Goal: Task Accomplishment & Management: Manage account settings

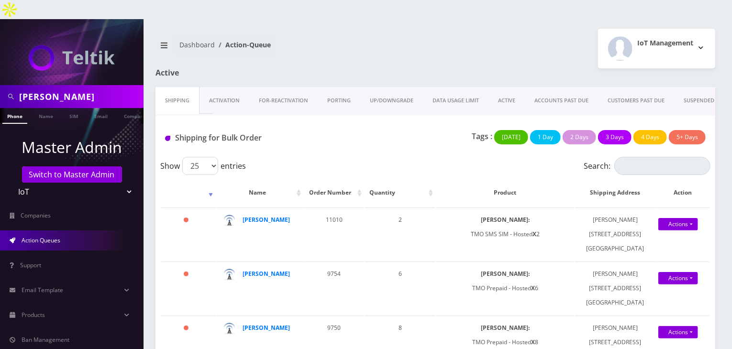
drag, startPoint x: 54, startPoint y: 79, endPoint x: 19, endPoint y: 79, distance: 34.4
click at [19, 88] on input "[PERSON_NAME]" at bounding box center [80, 97] width 122 height 18
type input "komail"
click at [45, 108] on link "Name" at bounding box center [46, 116] width 24 height 16
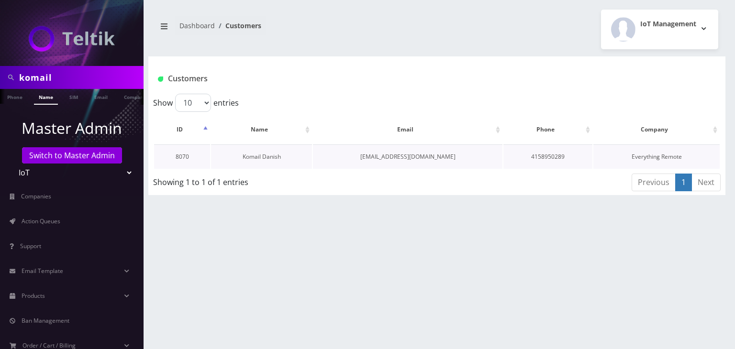
click at [245, 153] on link "Komail Danish" at bounding box center [262, 157] width 38 height 8
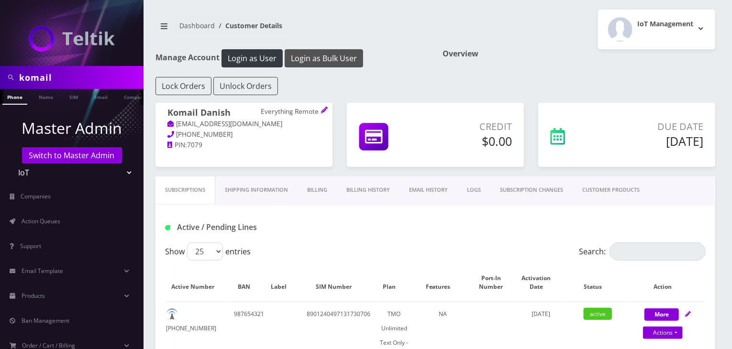
click at [331, 60] on button "Login as Bulk User" at bounding box center [324, 58] width 78 height 18
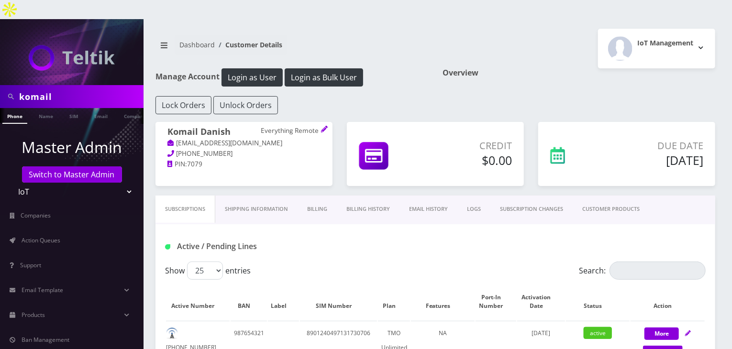
drag, startPoint x: 60, startPoint y: 77, endPoint x: 0, endPoint y: 78, distance: 60.3
click at [0, 85] on div "komail" at bounding box center [72, 96] width 144 height 23
type input "[PERSON_NAME]"
click at [40, 108] on link "Name" at bounding box center [46, 116] width 24 height 16
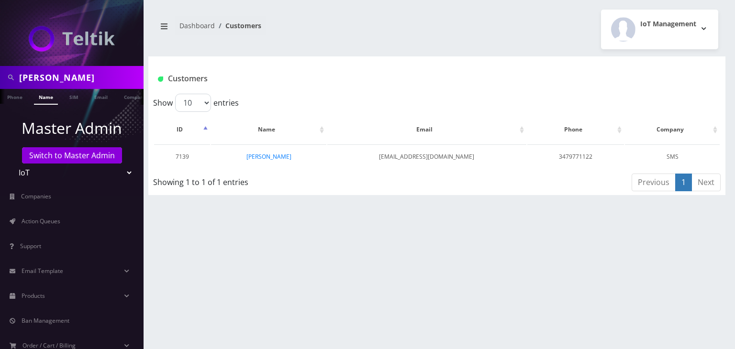
click at [267, 157] on link "Tommy Truong" at bounding box center [268, 157] width 45 height 8
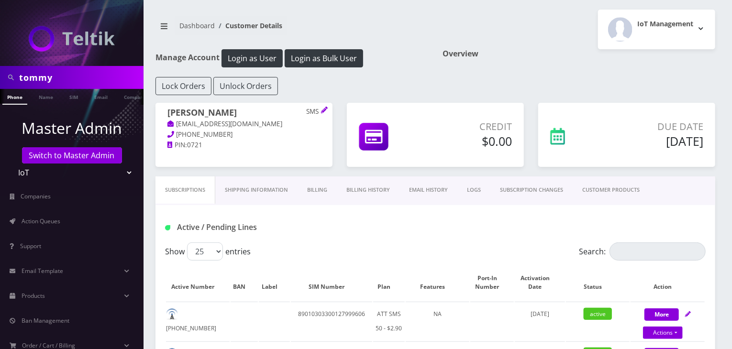
click at [618, 188] on link "CUSTOMER PRODUCTS" at bounding box center [611, 190] width 77 height 27
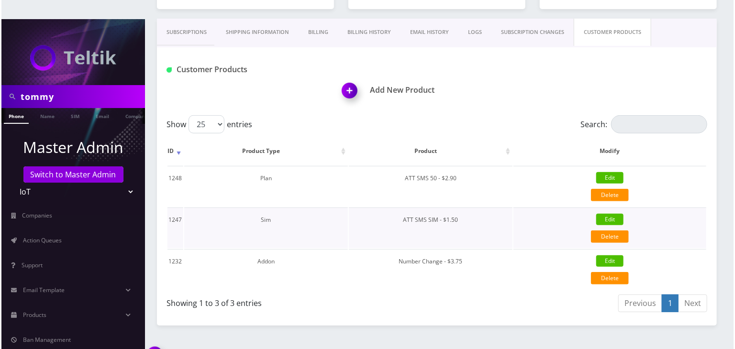
scroll to position [179, 0]
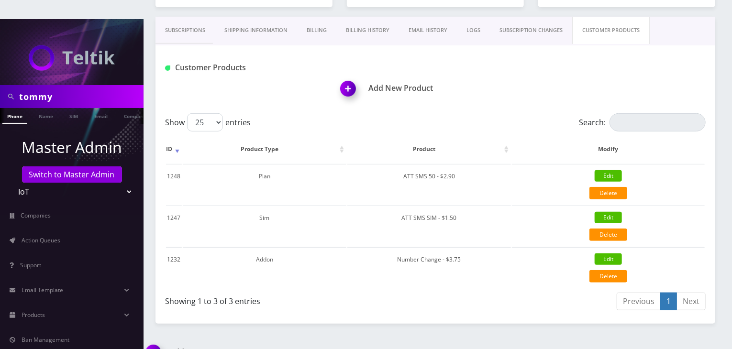
click at [354, 78] on img at bounding box center [350, 92] width 28 height 28
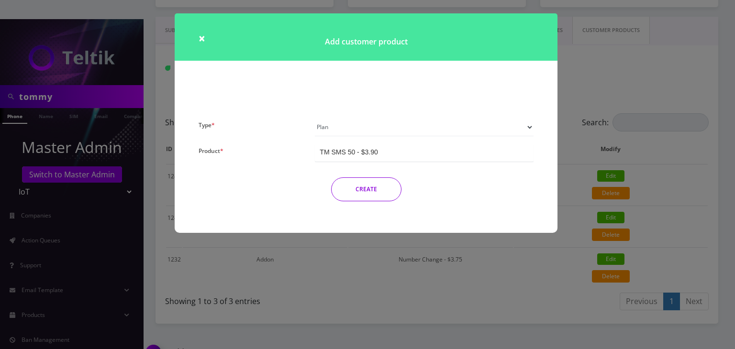
click at [352, 121] on select "Plan Device Sim Addon One-off" at bounding box center [424, 127] width 219 height 18
select select "3"
click at [315, 118] on select "Plan Device Sim Addon One-off" at bounding box center [424, 127] width 219 height 18
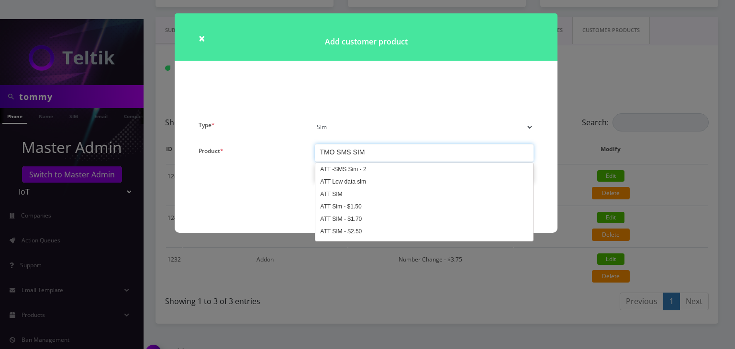
click at [372, 149] on div "TMO SMS SIM" at bounding box center [424, 153] width 219 height 18
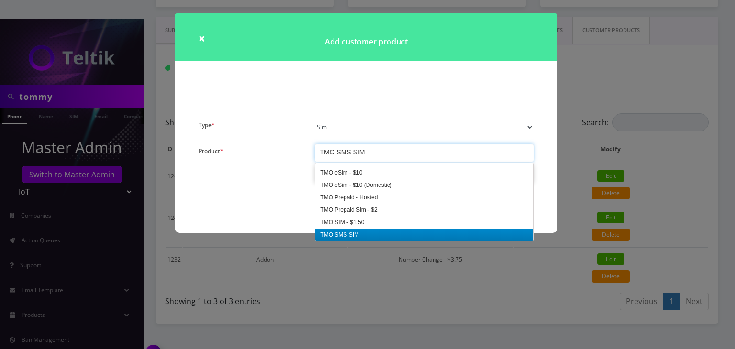
click at [368, 232] on div "Type * Plan Device Sim Addon One-off Product * TM SMS 50 - $3.90 TM SMS 50 - $3…" at bounding box center [366, 175] width 383 height 115
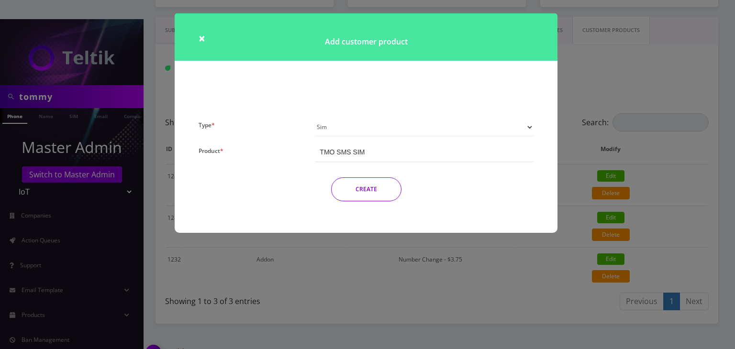
click at [371, 188] on button "CREATE" at bounding box center [366, 190] width 70 height 24
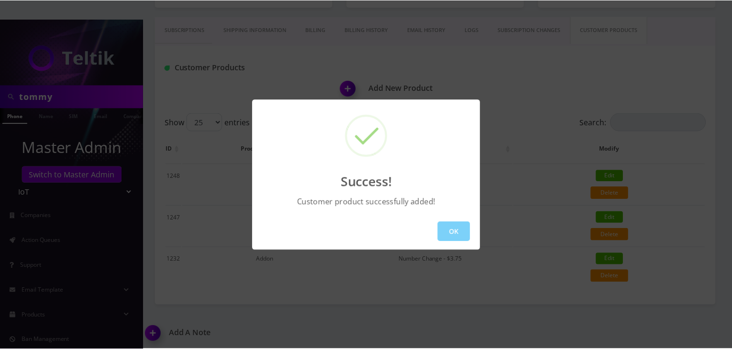
scroll to position [161, 0]
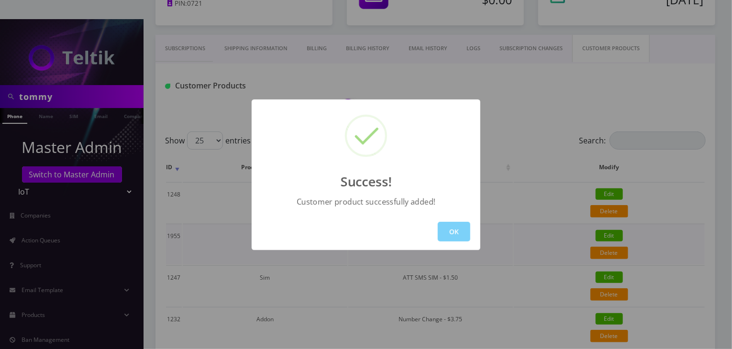
click at [451, 240] on button "OK" at bounding box center [454, 232] width 33 height 20
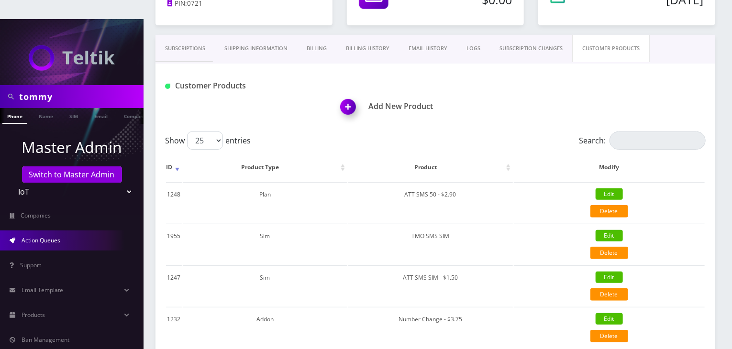
click at [61, 231] on link "Action Queues" at bounding box center [72, 241] width 144 height 20
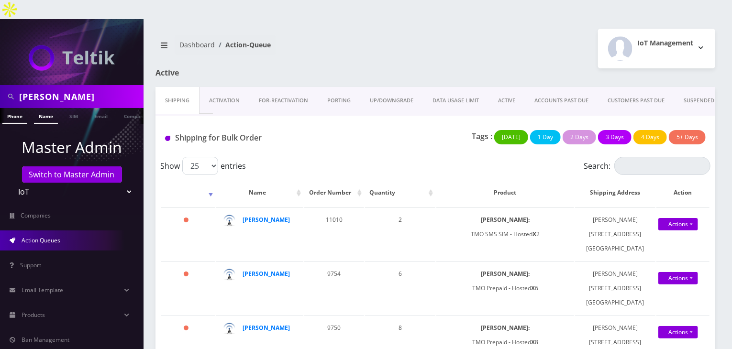
click at [51, 108] on link "Name" at bounding box center [46, 116] width 24 height 16
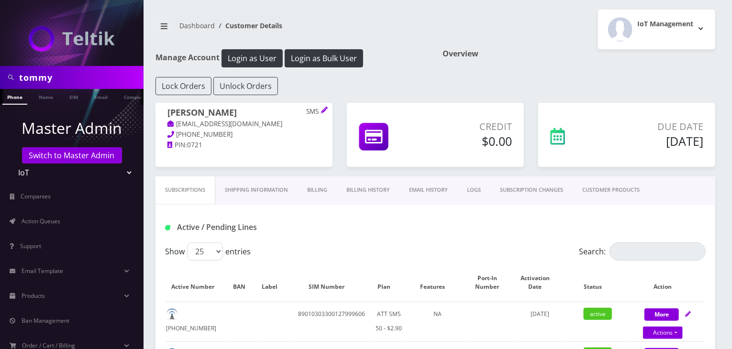
click at [604, 195] on link "CUSTOMER PRODUCTS" at bounding box center [611, 190] width 77 height 27
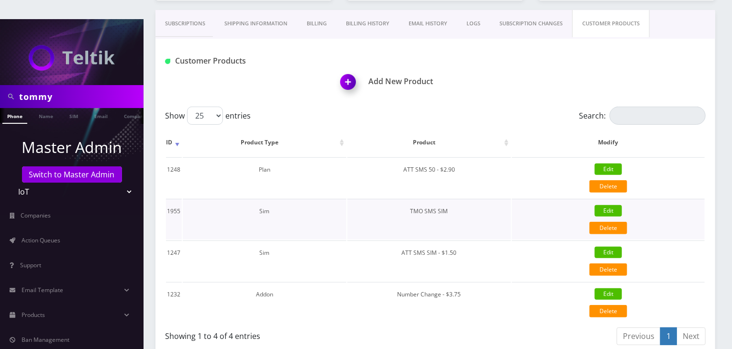
scroll to position [220, 0]
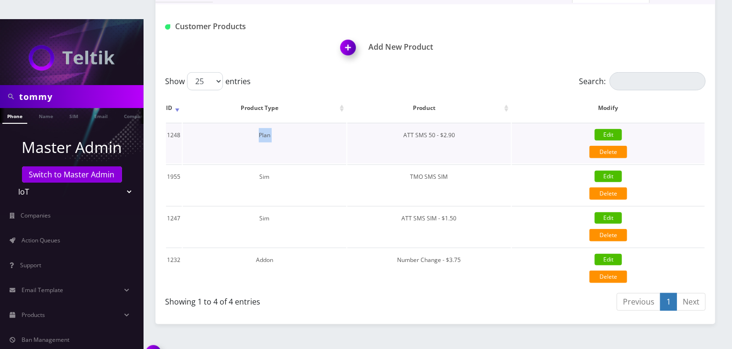
drag, startPoint x: 397, startPoint y: 113, endPoint x: 243, endPoint y: 115, distance: 153.6
click at [243, 123] on tr "1248 Plan ATT SMS 50 - $2.90 Edit Delete {"id":1248,"customer_id":7139,"product…" at bounding box center [435, 143] width 539 height 41
click at [247, 123] on td "Plan" at bounding box center [265, 143] width 164 height 41
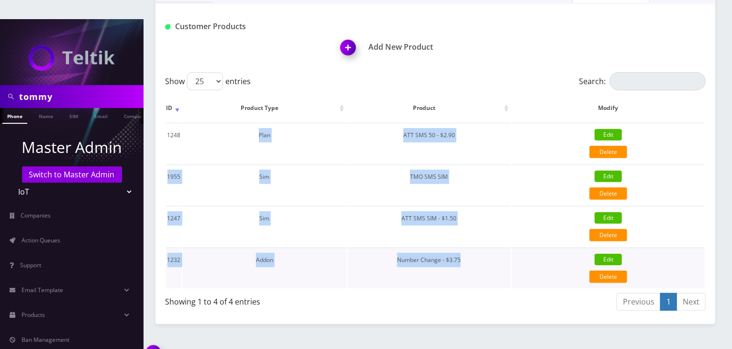
drag, startPoint x: 254, startPoint y: 114, endPoint x: 480, endPoint y: 243, distance: 260.8
click at [480, 243] on tbody "1248 Plan ATT SMS 50 - $2.90 Edit Delete {"id":1248,"customer_id":7139,"product…" at bounding box center [435, 206] width 539 height 166
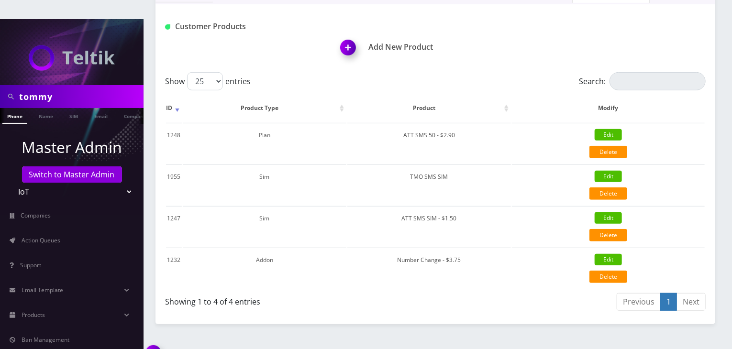
click at [463, 299] on div "Subscriptions Shipping Information Billing Billing History EMAIL HISTORY LOGS S…" at bounding box center [436, 150] width 560 height 349
drag, startPoint x: 399, startPoint y: 196, endPoint x: 453, endPoint y: 205, distance: 54.8
click at [453, 206] on td "ATT SMS SIM - $1.50" at bounding box center [429, 226] width 164 height 41
click at [460, 206] on td "ATT SMS SIM - $1.50" at bounding box center [429, 226] width 164 height 41
drag, startPoint x: 460, startPoint y: 198, endPoint x: 396, endPoint y: 203, distance: 64.3
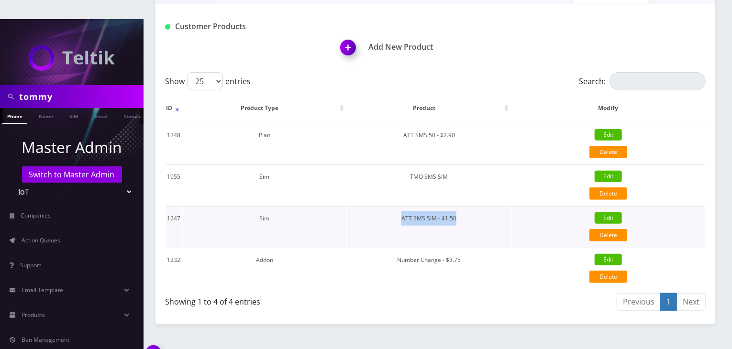
click at [396, 206] on td "ATT SMS SIM - $1.50" at bounding box center [429, 226] width 164 height 41
drag, startPoint x: 464, startPoint y: 238, endPoint x: 423, endPoint y: 247, distance: 41.7
click at [423, 248] on td "Number Change - $3.75" at bounding box center [429, 268] width 164 height 41
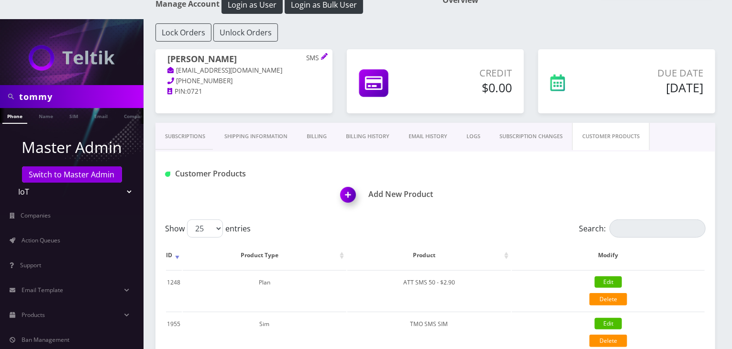
scroll to position [0, 0]
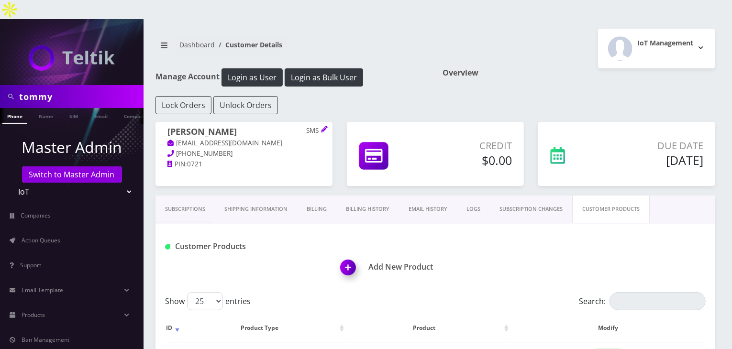
click at [168, 196] on link "Subscriptions" at bounding box center [185, 209] width 59 height 27
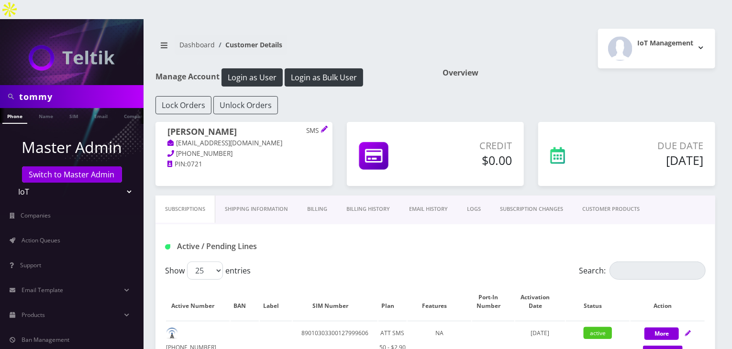
drag, startPoint x: 57, startPoint y: 79, endPoint x: 9, endPoint y: 80, distance: 48.3
click at [9, 88] on div "tommy" at bounding box center [71, 97] width 139 height 18
type input "brian"
click at [50, 108] on link "Name" at bounding box center [46, 116] width 24 height 16
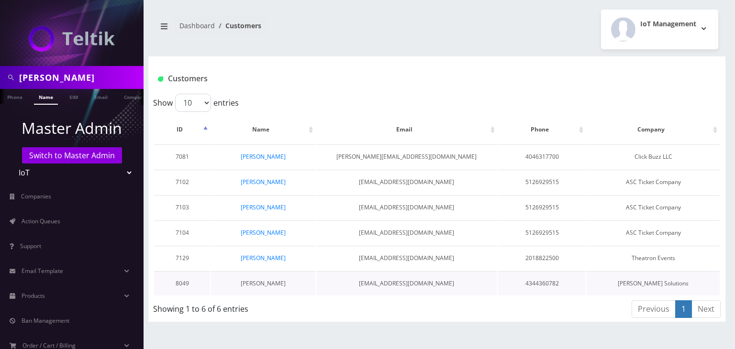
click at [271, 281] on link "[PERSON_NAME]" at bounding box center [263, 283] width 45 height 8
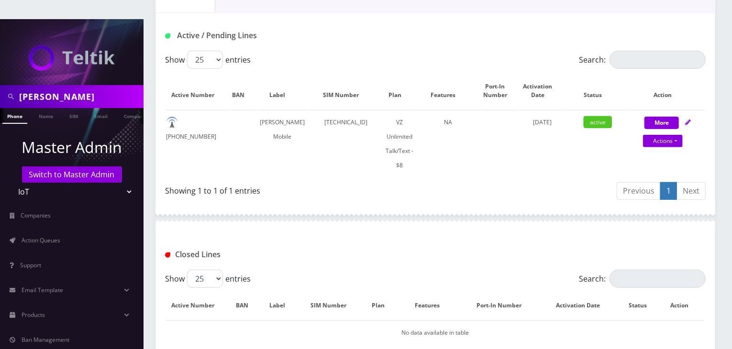
scroll to position [159, 0]
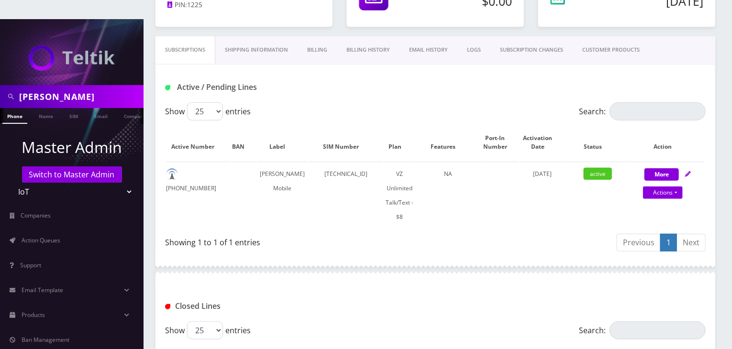
click at [607, 36] on link "CUSTOMER PRODUCTS" at bounding box center [611, 49] width 77 height 27
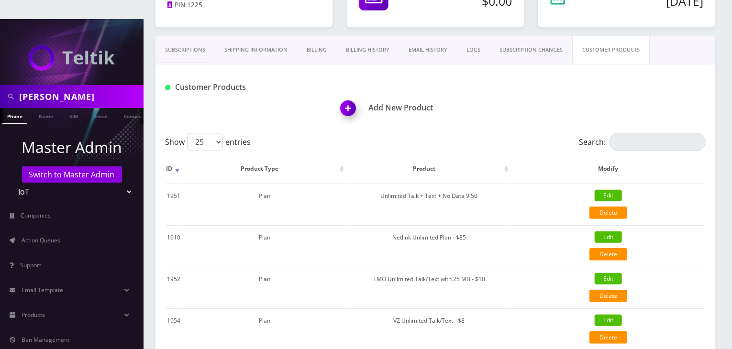
click at [195, 36] on link "Subscriptions" at bounding box center [185, 49] width 59 height 27
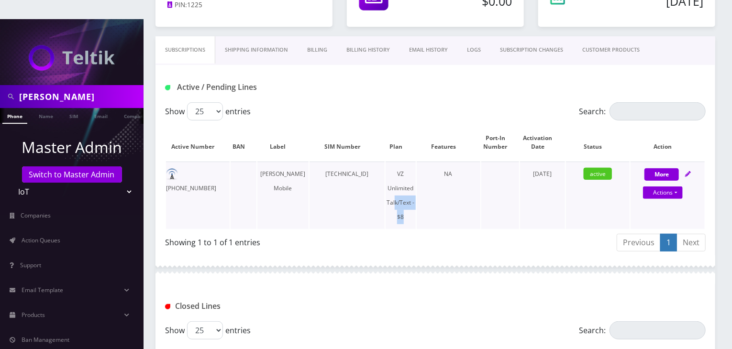
drag, startPoint x: 397, startPoint y: 197, endPoint x: 385, endPoint y: 189, distance: 15.1
click at [386, 189] on td "VZ Unlimited Talk/Text - $8" at bounding box center [401, 195] width 30 height 67
click at [400, 233] on div "Showing 1 to 1 of 1 entries" at bounding box center [300, 244] width 270 height 22
click at [608, 36] on link "CUSTOMER PRODUCTS" at bounding box center [611, 49] width 77 height 27
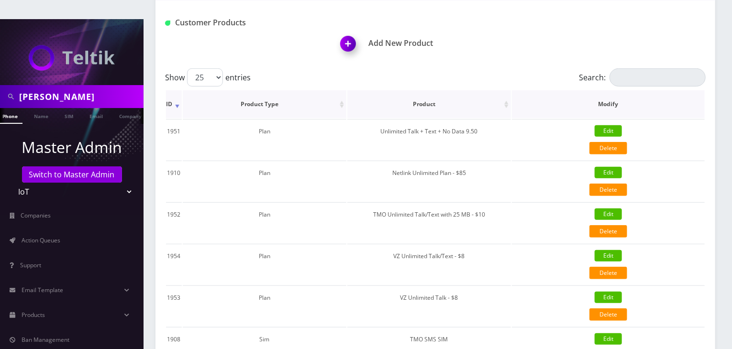
scroll to position [239, 0]
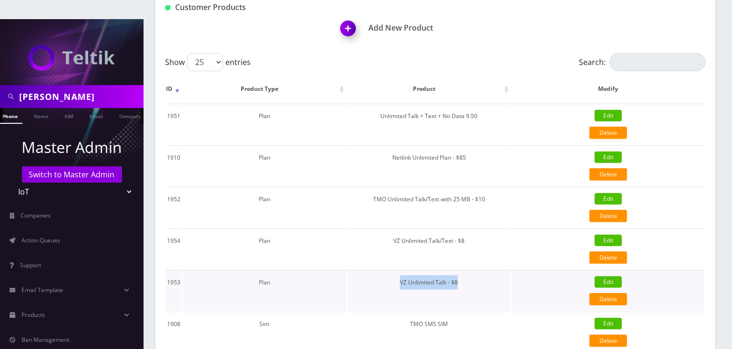
drag, startPoint x: 468, startPoint y: 263, endPoint x: 398, endPoint y: 267, distance: 70.9
click at [398, 270] on td "VZ Unlimited Talk - $8" at bounding box center [429, 290] width 164 height 41
click at [464, 275] on td "VZ Unlimited Talk - $8" at bounding box center [429, 290] width 164 height 41
drag, startPoint x: 463, startPoint y: 260, endPoint x: 400, endPoint y: 269, distance: 63.9
click at [400, 270] on td "VZ Unlimited Talk - $8" at bounding box center [429, 290] width 164 height 41
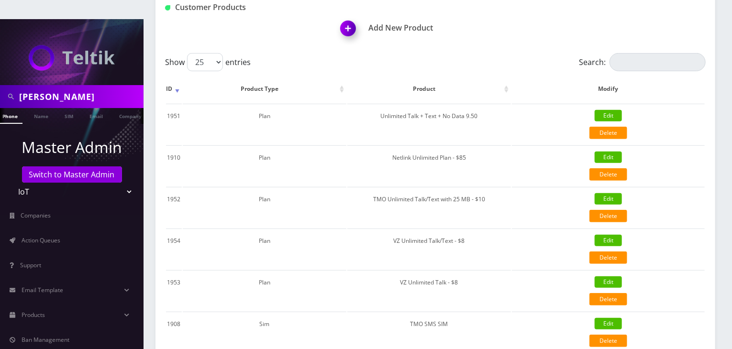
drag, startPoint x: 62, startPoint y: 80, endPoint x: 0, endPoint y: 84, distance: 61.8
click at [0, 85] on div "brian" at bounding box center [72, 96] width 144 height 23
type input "komail"
click at [44, 108] on link "Name" at bounding box center [46, 116] width 24 height 16
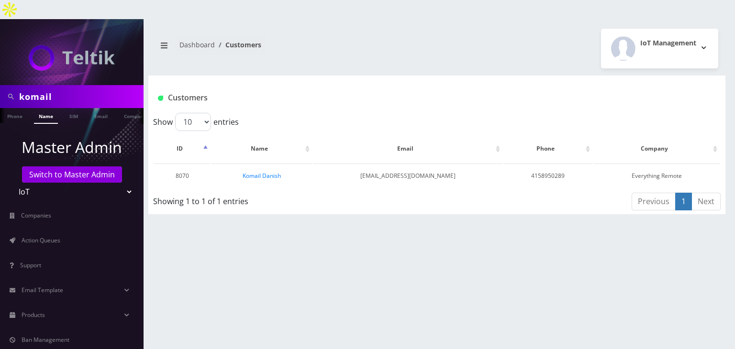
drag, startPoint x: 34, startPoint y: 78, endPoint x: 0, endPoint y: 74, distance: 34.2
click at [0, 85] on div "komail" at bounding box center [72, 96] width 144 height 23
type input "tommy"
click at [48, 108] on link "Name" at bounding box center [46, 116] width 24 height 16
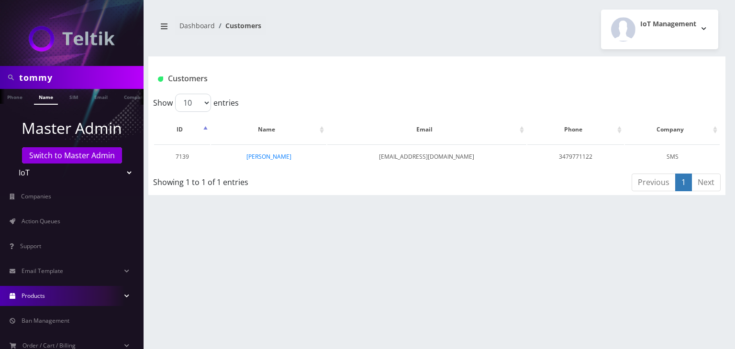
click at [82, 289] on link "Products" at bounding box center [72, 296] width 144 height 20
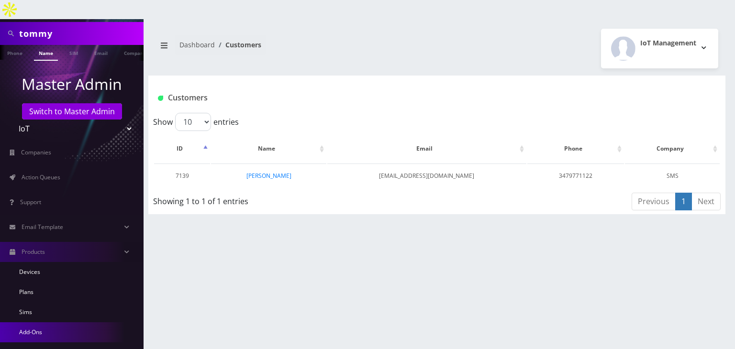
scroll to position [79, 0]
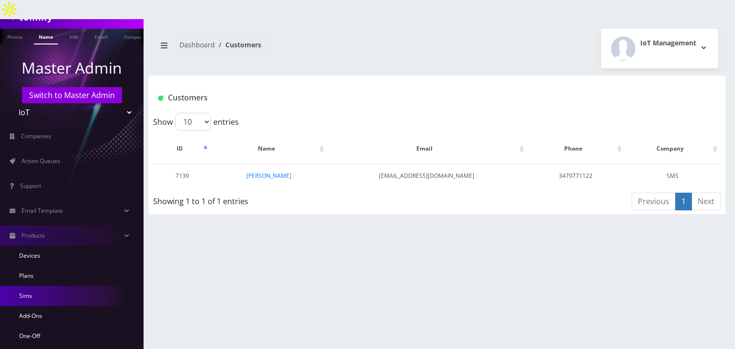
click at [65, 286] on link "Sims" at bounding box center [72, 296] width 144 height 20
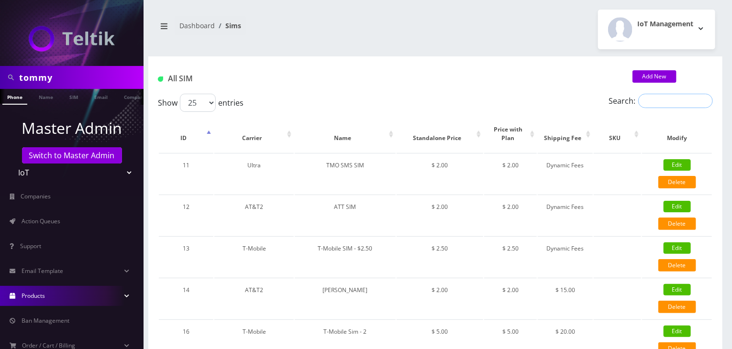
click at [649, 100] on input "Search:" at bounding box center [675, 101] width 75 height 14
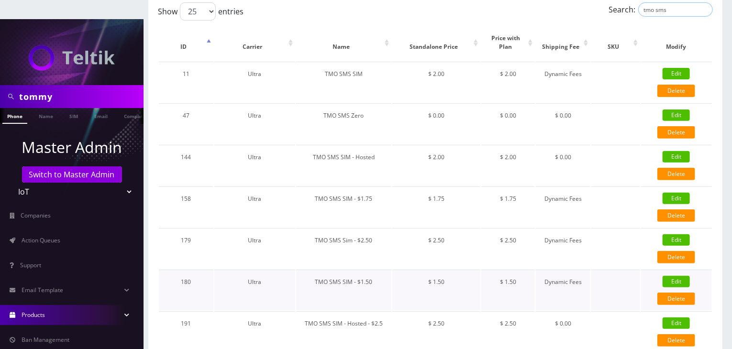
scroll to position [125, 0]
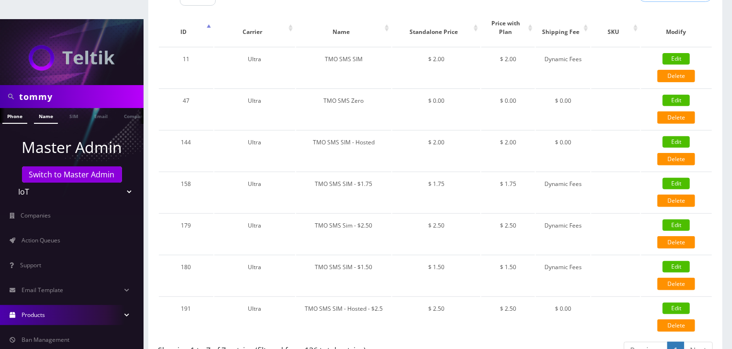
type input "tmo sms"
click at [51, 108] on link "Name" at bounding box center [46, 116] width 24 height 16
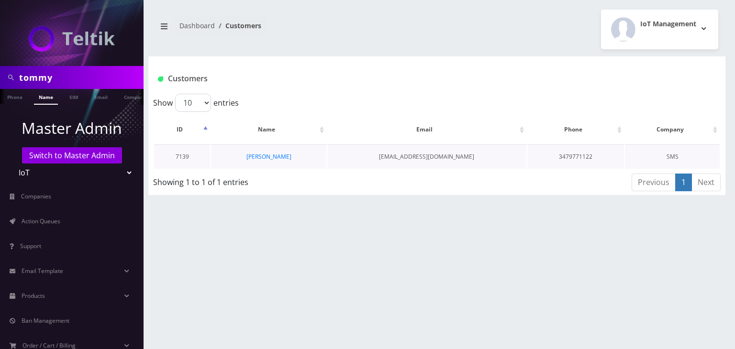
click at [294, 155] on td "[PERSON_NAME]" at bounding box center [268, 156] width 115 height 24
click at [278, 155] on link "[PERSON_NAME]" at bounding box center [268, 157] width 45 height 8
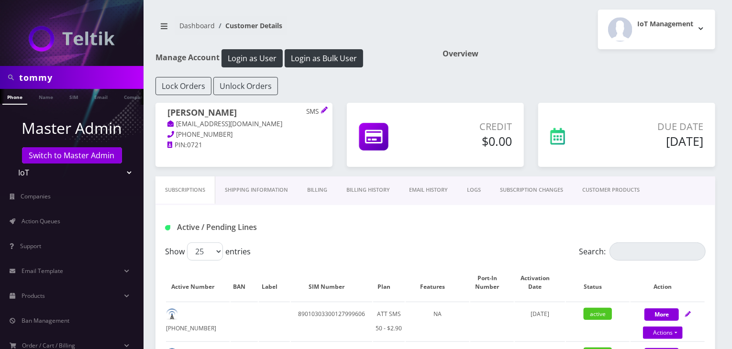
click at [620, 191] on link "CUSTOMER PRODUCTS" at bounding box center [611, 190] width 77 height 27
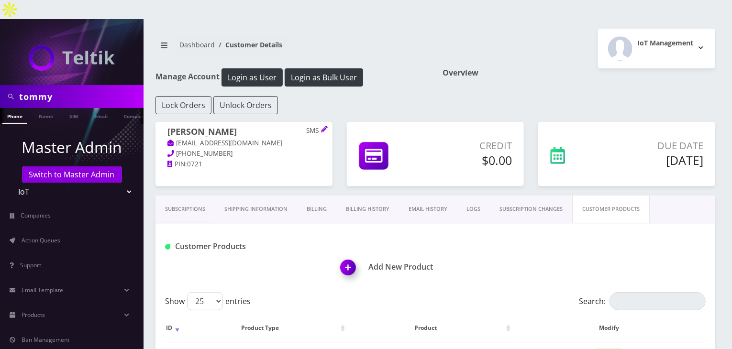
click at [348, 257] on img at bounding box center [350, 271] width 28 height 28
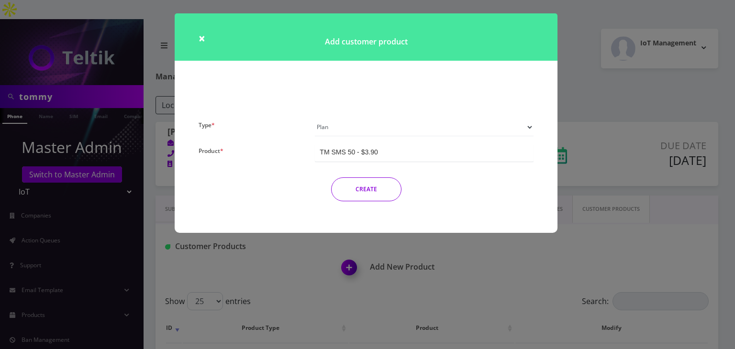
click at [389, 152] on div "TM SMS 50 - $3.90" at bounding box center [424, 153] width 219 height 18
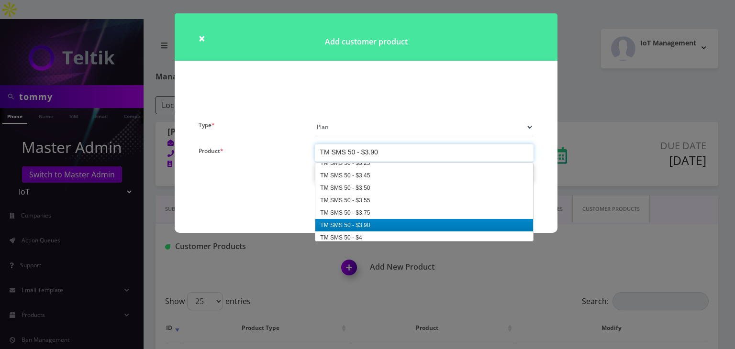
click at [356, 129] on select "Plan Device Sim Addon One-off" at bounding box center [424, 127] width 219 height 18
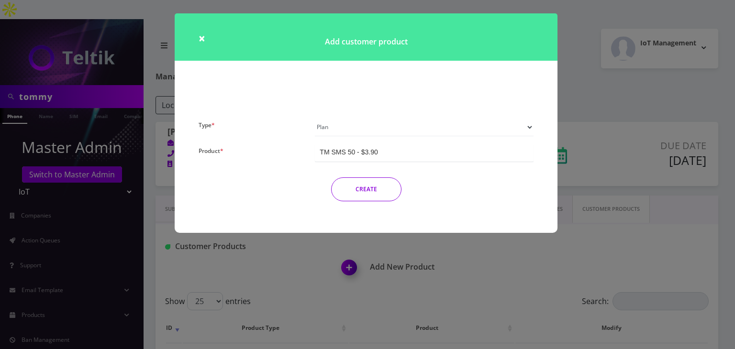
select select "3"
click at [315, 118] on select "Plan Device Sim Addon One-off" at bounding box center [424, 127] width 219 height 18
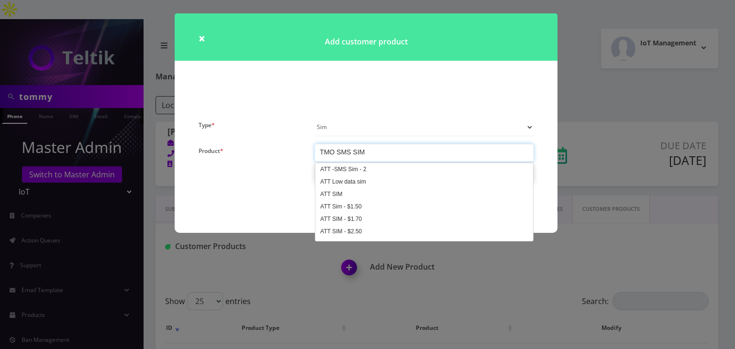
click at [387, 149] on div "TMO SMS SIM" at bounding box center [424, 153] width 219 height 18
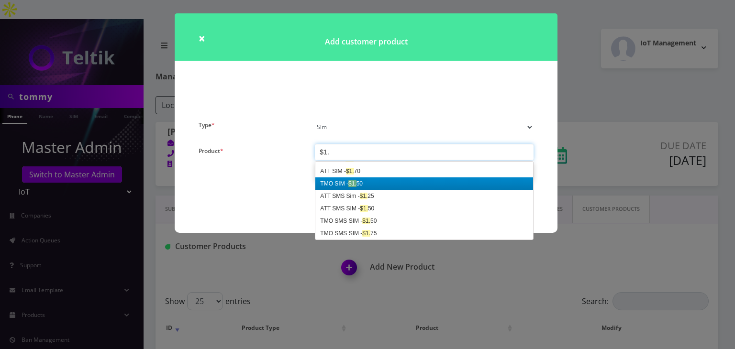
scroll to position [9, 0]
type input "$1.5"
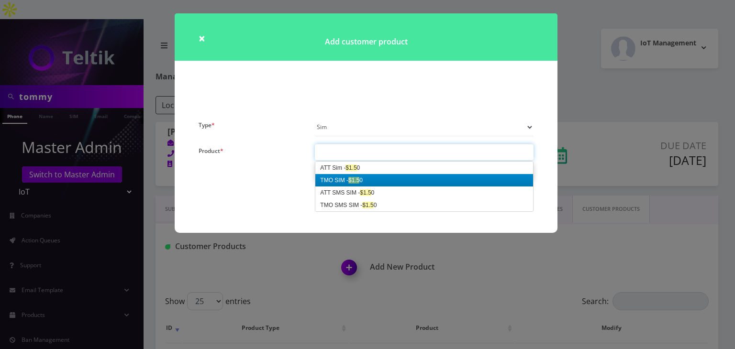
scroll to position [0, 0]
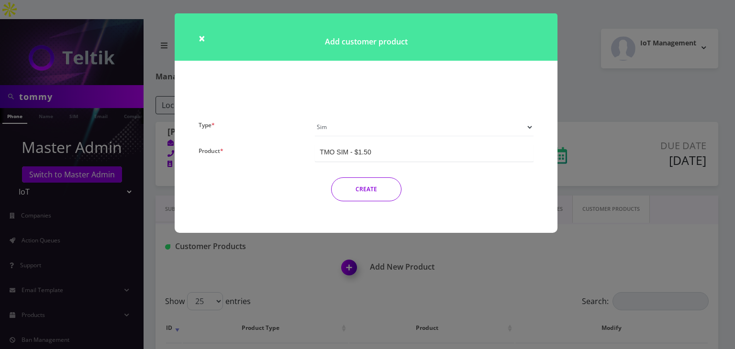
click at [352, 190] on button "CREATE" at bounding box center [366, 190] width 70 height 24
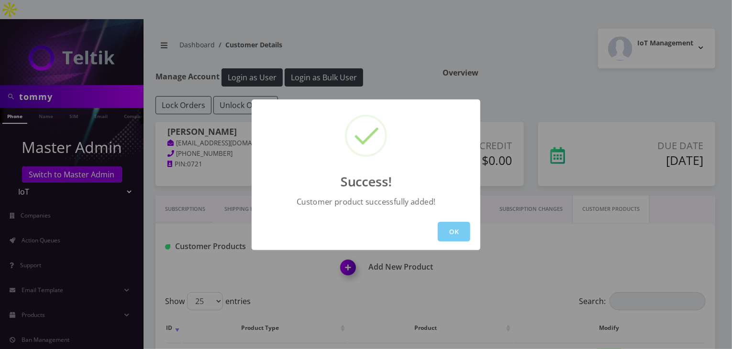
click at [454, 232] on button "OK" at bounding box center [454, 232] width 33 height 20
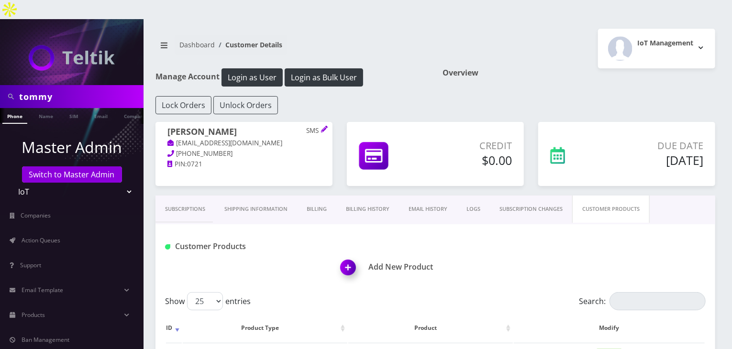
click at [347, 257] on img at bounding box center [350, 271] width 28 height 28
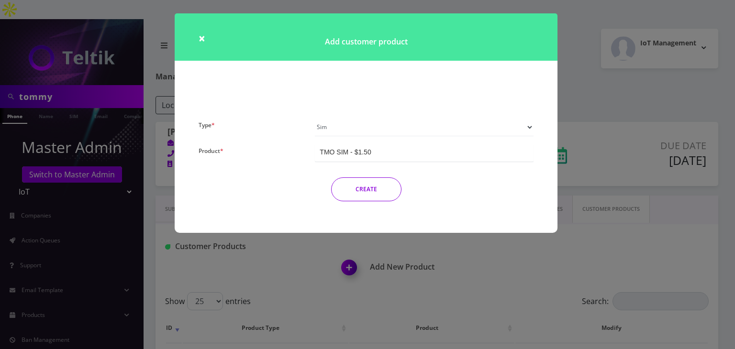
click at [375, 150] on div "TMO SIM - $1.50" at bounding box center [424, 153] width 219 height 18
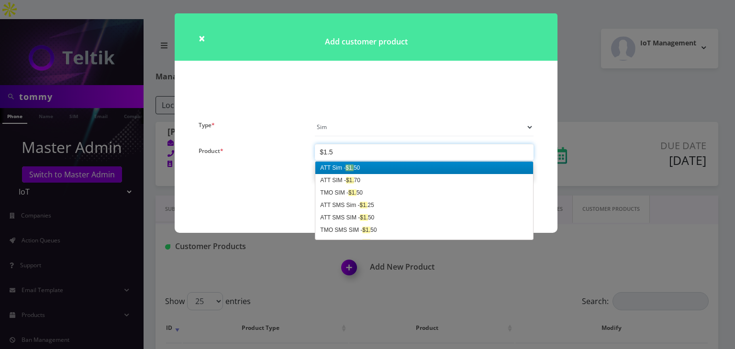
type input "$1.50"
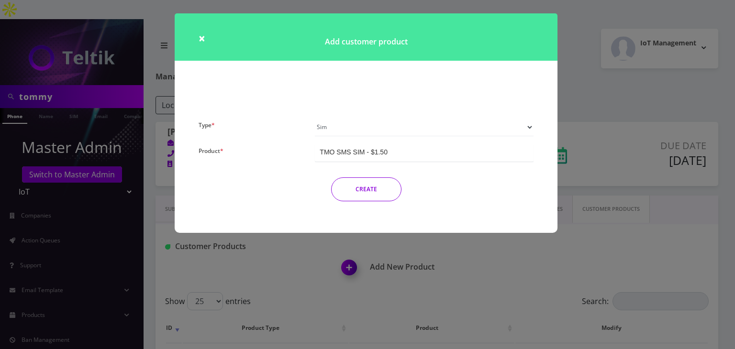
click at [356, 192] on button "CREATE" at bounding box center [366, 190] width 70 height 24
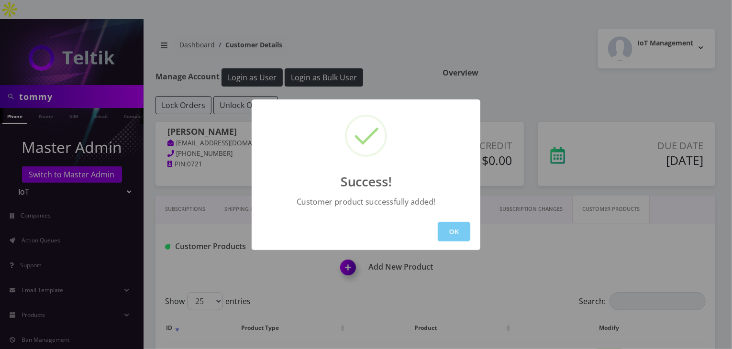
click at [457, 231] on button "OK" at bounding box center [454, 232] width 33 height 20
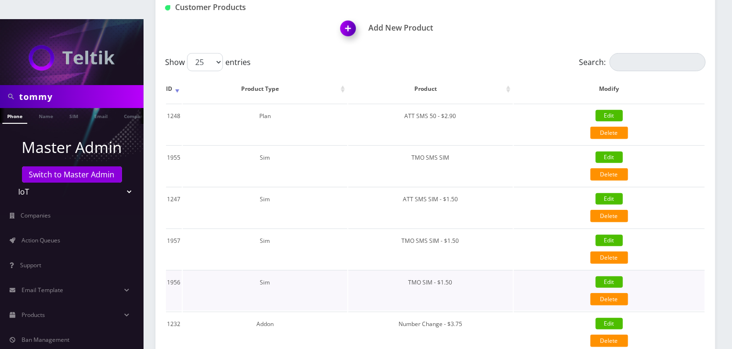
scroll to position [303, 0]
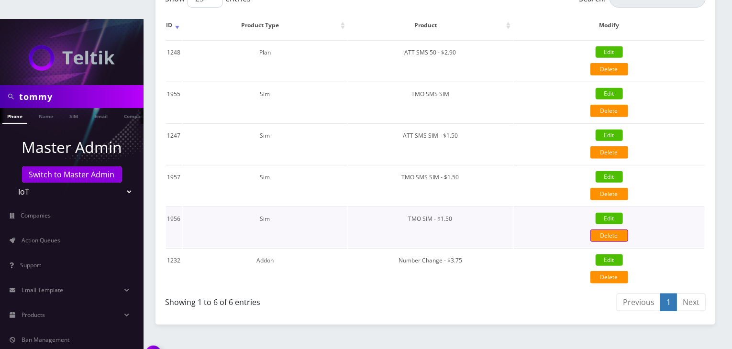
click at [598, 230] on link "Delete" at bounding box center [609, 236] width 38 height 12
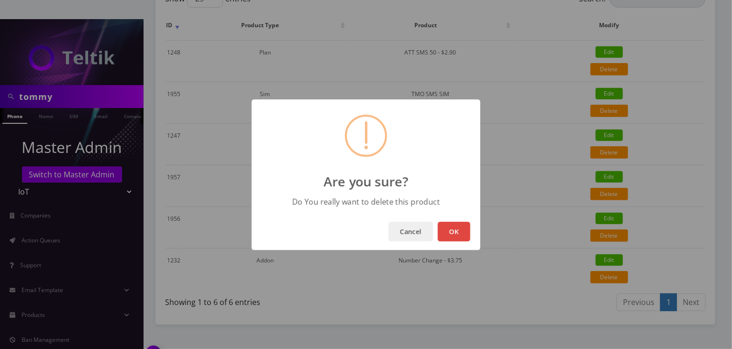
click at [454, 235] on button "OK" at bounding box center [454, 232] width 33 height 20
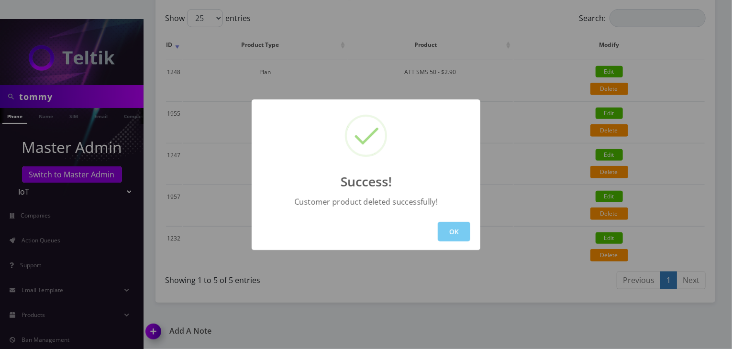
scroll to position [262, 0]
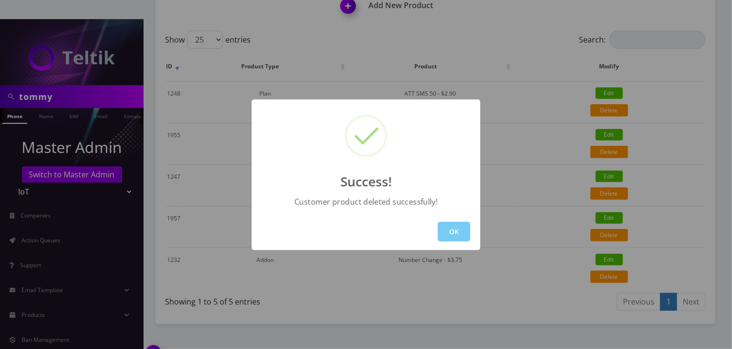
click at [450, 233] on button "OK" at bounding box center [454, 232] width 33 height 20
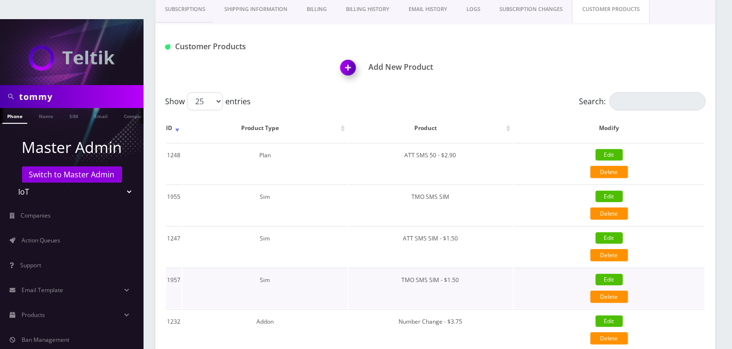
scroll to position [182, 0]
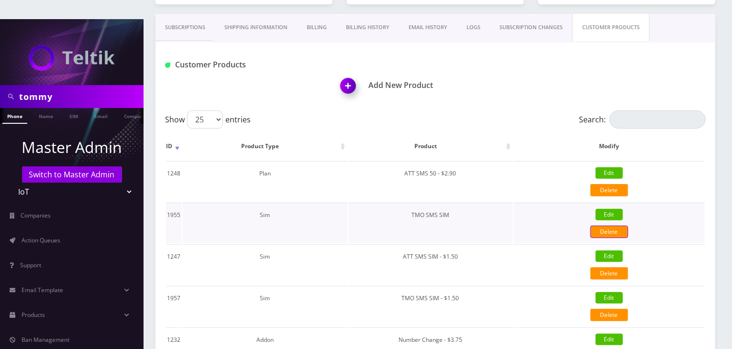
click at [605, 226] on link "Delete" at bounding box center [609, 232] width 38 height 12
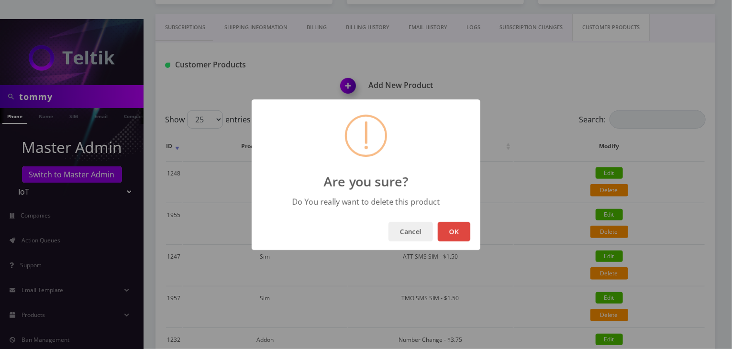
click at [458, 230] on button "OK" at bounding box center [454, 232] width 33 height 20
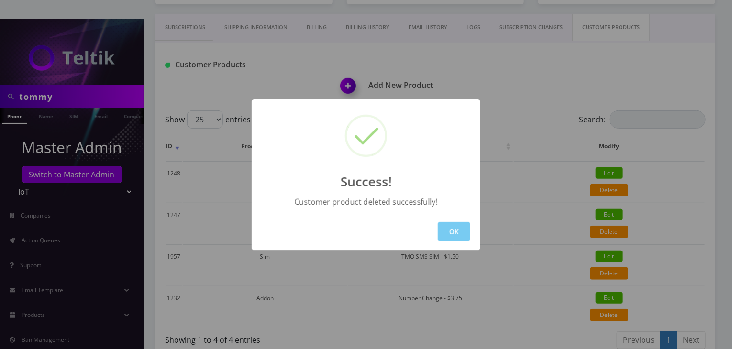
click at [450, 232] on button "OK" at bounding box center [454, 232] width 33 height 20
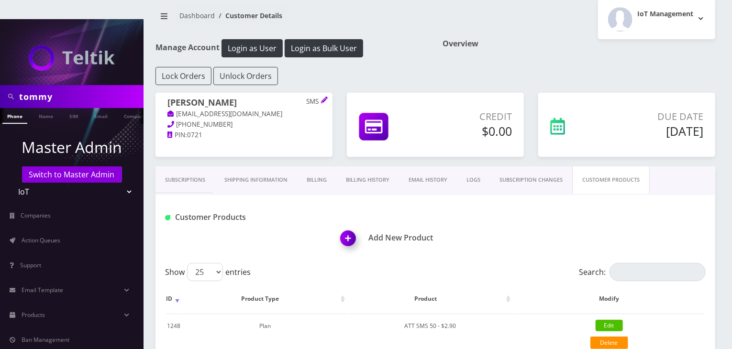
scroll to position [0, 0]
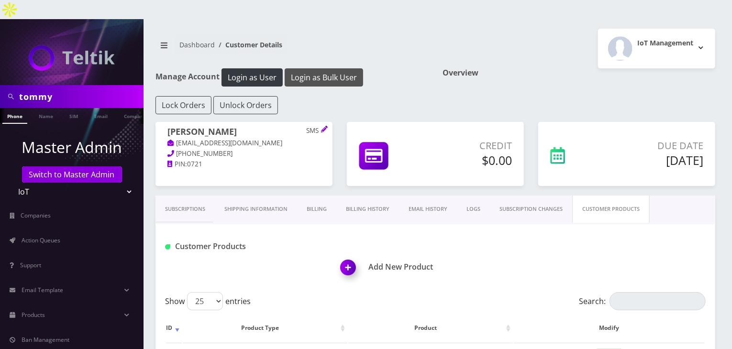
click at [347, 68] on button "Login as Bulk User" at bounding box center [324, 77] width 78 height 18
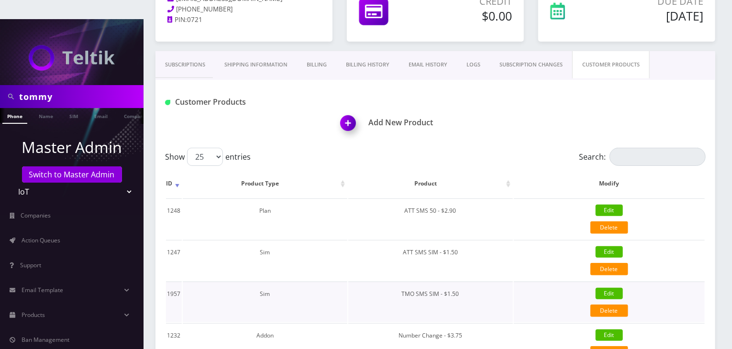
scroll to position [220, 0]
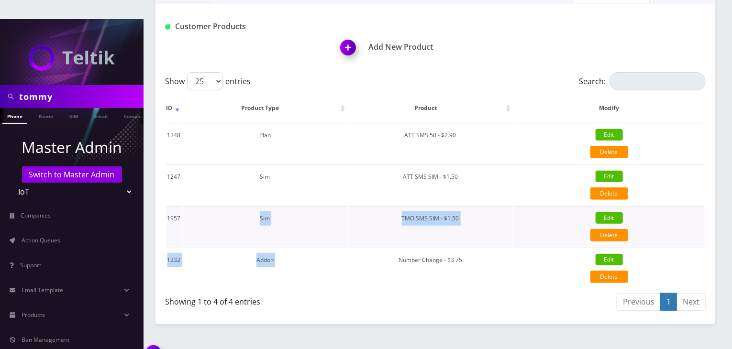
drag, startPoint x: 396, startPoint y: 242, endPoint x: 256, endPoint y: 217, distance: 141.4
click at [256, 217] on tbody "1248 Plan ATT SMS 50 - $2.90 Edit Delete {"id":1248,"customer_id":7139,"product…" at bounding box center [435, 206] width 539 height 166
click at [468, 248] on td "Number Change - $3.75" at bounding box center [430, 268] width 165 height 41
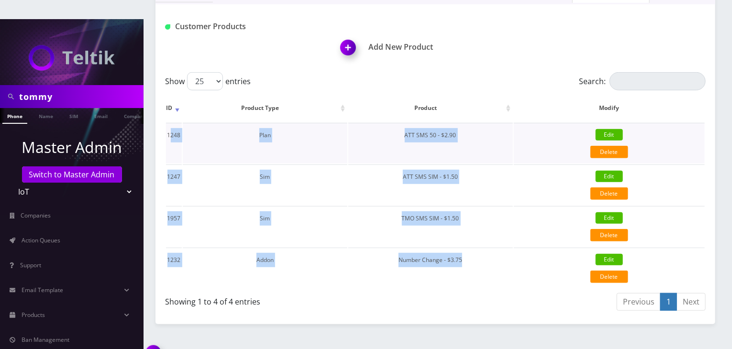
drag, startPoint x: 468, startPoint y: 240, endPoint x: 168, endPoint y: 119, distance: 322.9
click at [168, 123] on tbody "1248 Plan ATT SMS 50 - $2.90 Edit Delete {"id":1248,"customer_id":7139,"product…" at bounding box center [435, 206] width 539 height 166
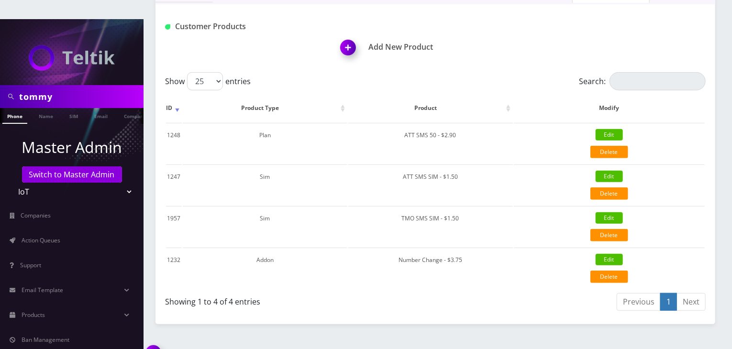
click at [367, 292] on div "Showing 1 to 4 of 4 entries" at bounding box center [296, 299] width 263 height 15
click at [81, 231] on link "Action Queues" at bounding box center [72, 241] width 144 height 20
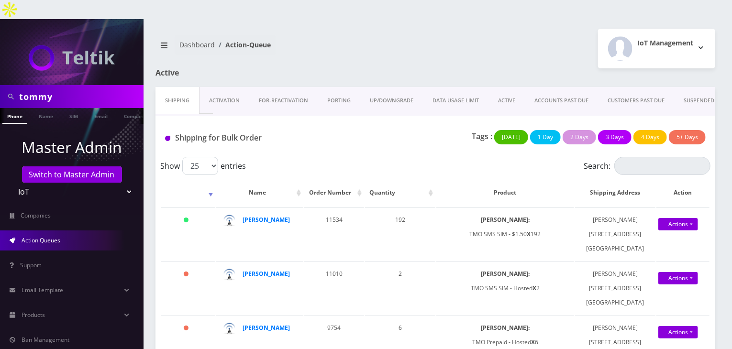
drag, startPoint x: 61, startPoint y: 77, endPoint x: 0, endPoint y: 77, distance: 61.2
click at [0, 85] on div "tommy" at bounding box center [72, 96] width 144 height 23
type input "d"
type input "komail"
click at [43, 108] on link "Name" at bounding box center [46, 116] width 24 height 16
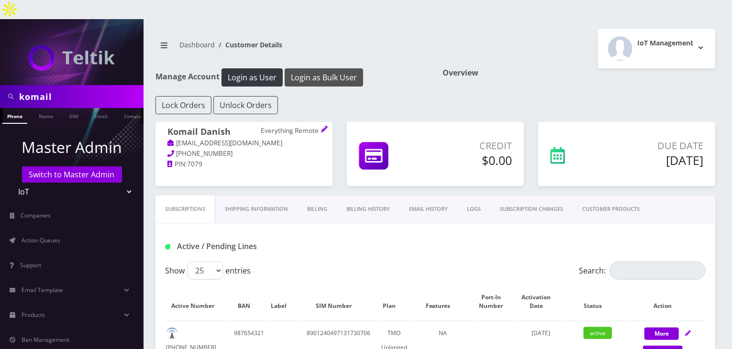
click at [325, 68] on button "Login as Bulk User" at bounding box center [324, 77] width 78 height 18
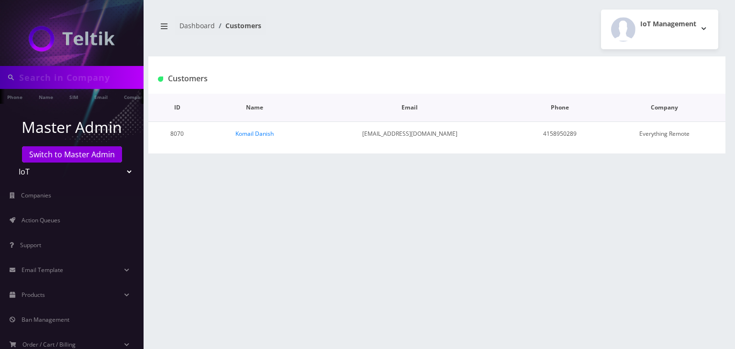
type input "komail"
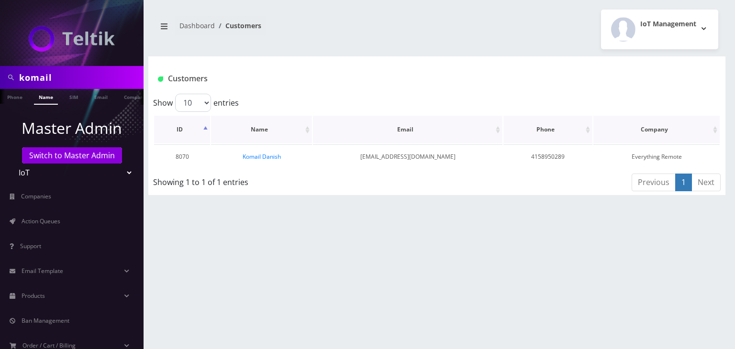
click at [253, 133] on th "Name" at bounding box center [261, 130] width 101 height 28
click at [262, 154] on link "Komail Danish" at bounding box center [262, 157] width 38 height 8
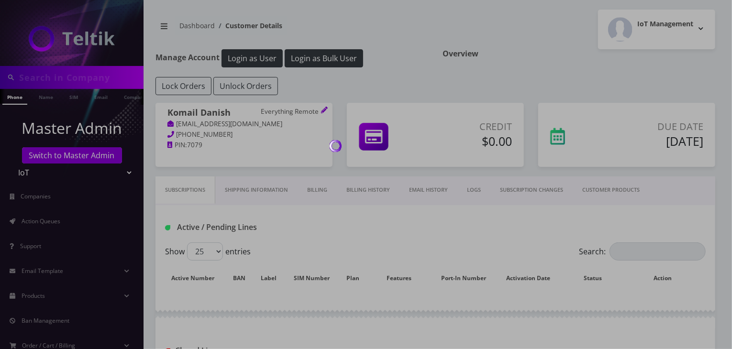
type input "komail"
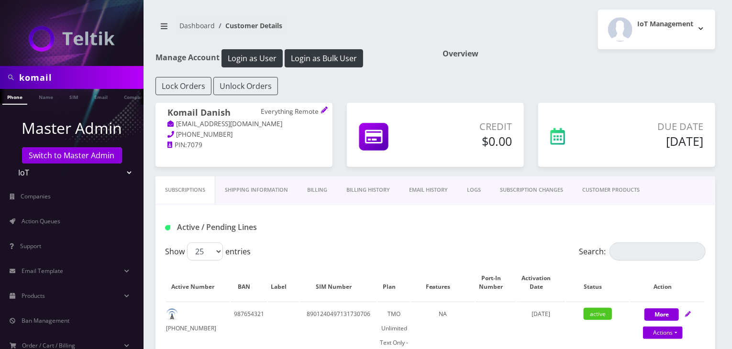
click at [362, 190] on link "Billing History" at bounding box center [368, 190] width 63 height 27
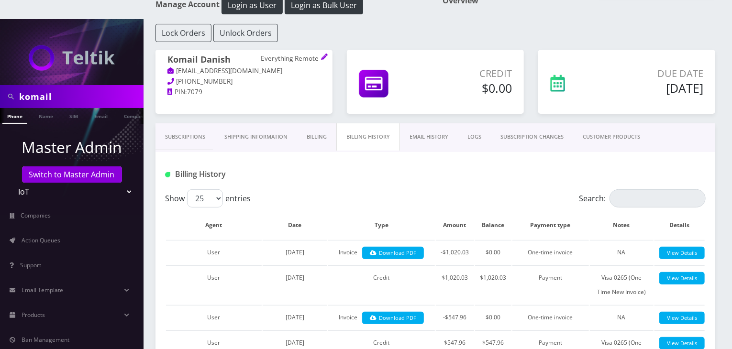
scroll to position [159, 0]
